Goal: Transaction & Acquisition: Purchase product/service

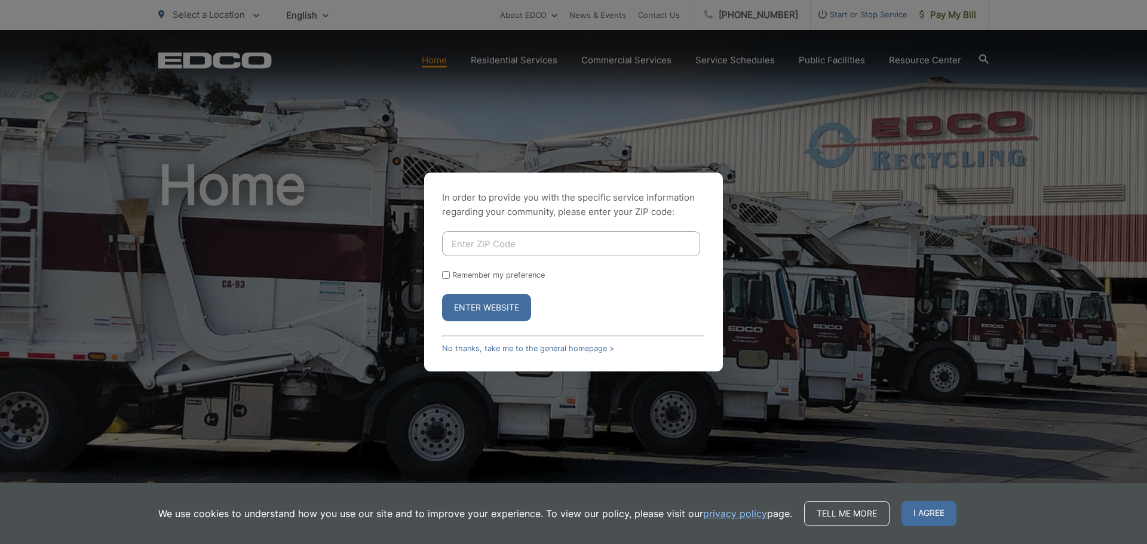
click at [513, 309] on button "Enter Website" at bounding box center [486, 307] width 89 height 27
click at [538, 345] on link "No thanks, take me to the general homepage >" at bounding box center [528, 348] width 172 height 9
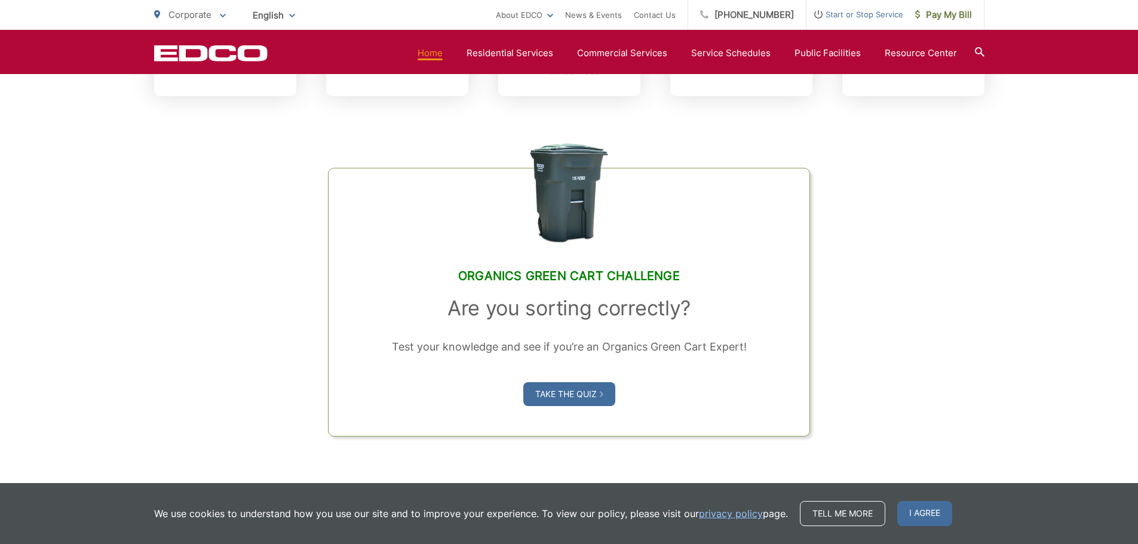
scroll to position [359, 0]
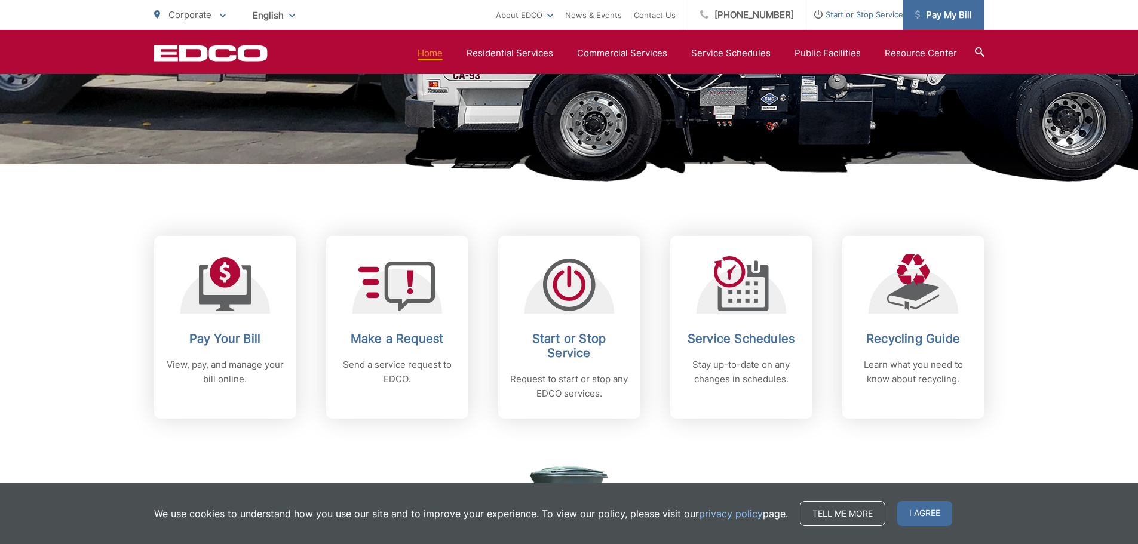
click at [931, 11] on span "Pay My Bill" at bounding box center [944, 15] width 57 height 14
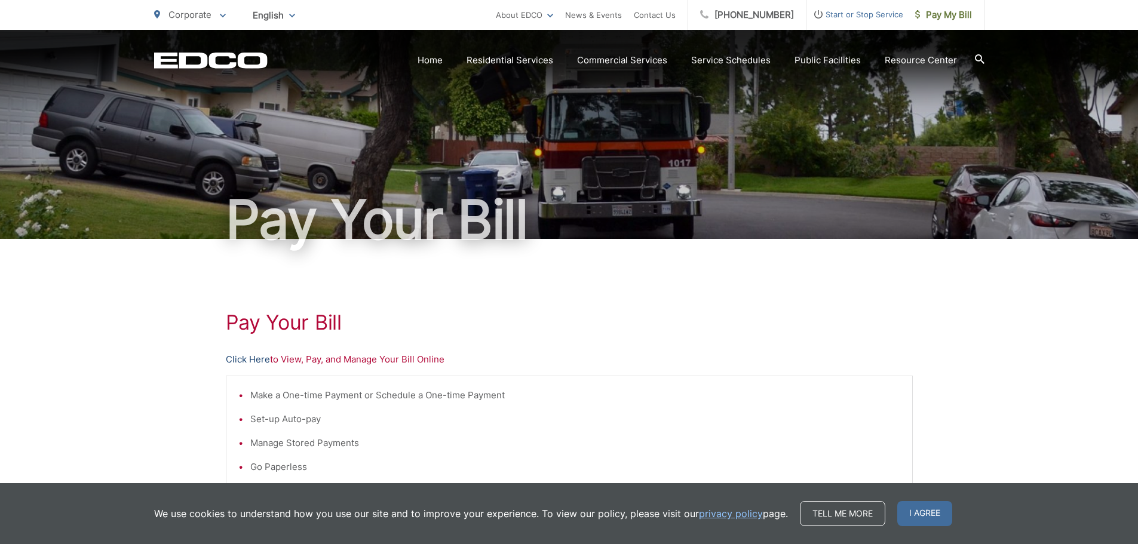
click at [243, 362] on link "Click Here" at bounding box center [248, 360] width 44 height 14
